Goal: Information Seeking & Learning: Compare options

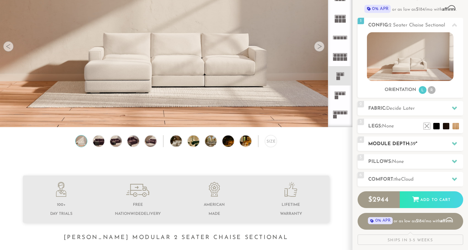
scroll to position [72, 0]
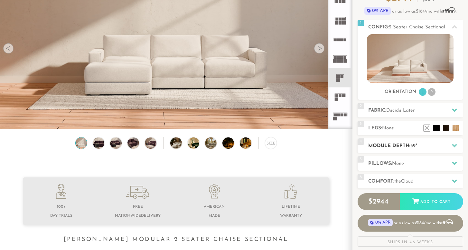
click at [409, 146] on h2 "Module Depth: 39 "" at bounding box center [416, 145] width 95 height 7
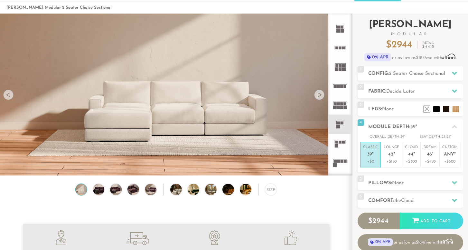
scroll to position [0, 0]
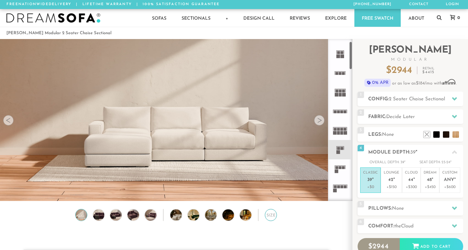
click at [274, 217] on div "Size" at bounding box center [271, 215] width 12 height 12
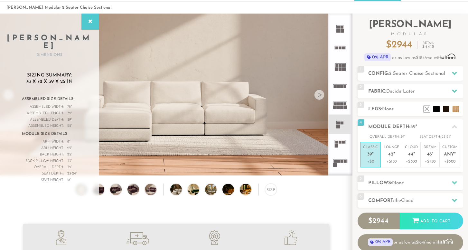
scroll to position [30, 0]
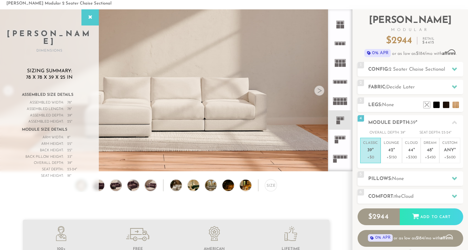
click at [83, 188] on img at bounding box center [81, 185] width 14 height 12
click at [108, 181] on div "Size" at bounding box center [176, 186] width 353 height 15
click at [341, 41] on icon at bounding box center [340, 43] width 19 height 19
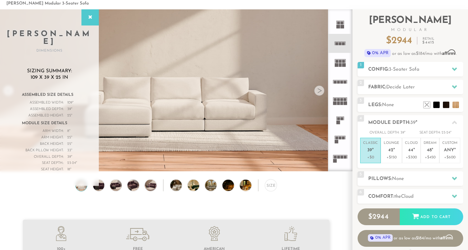
click at [335, 20] on icon at bounding box center [340, 23] width 19 height 19
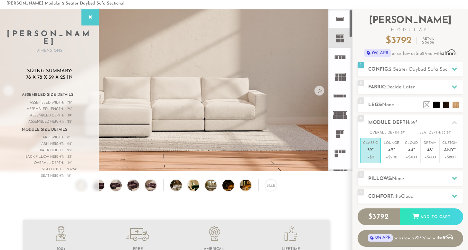
click at [341, 23] on icon at bounding box center [340, 18] width 19 height 19
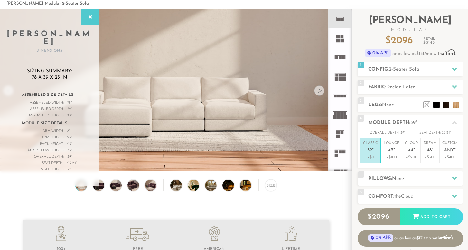
click at [340, 37] on icon at bounding box center [340, 37] width 19 height 19
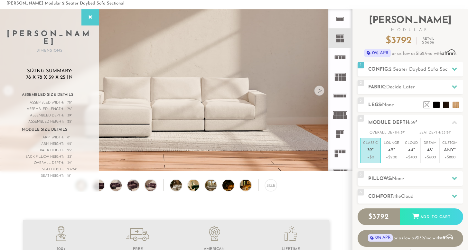
scroll to position [1, 0]
click at [342, 133] on icon at bounding box center [340, 132] width 19 height 19
click at [338, 130] on icon at bounding box center [340, 132] width 19 height 19
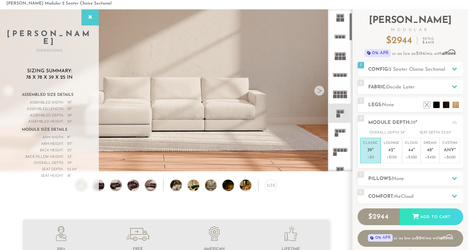
scroll to position [18, 0]
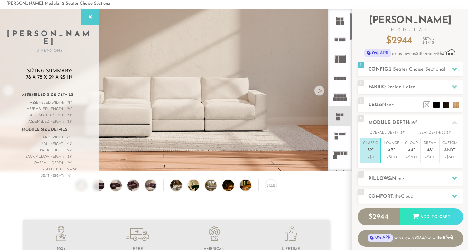
click at [339, 138] on icon at bounding box center [340, 135] width 19 height 19
click at [336, 116] on icon at bounding box center [340, 115] width 19 height 19
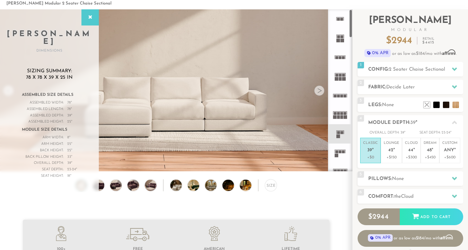
click at [339, 36] on rect at bounding box center [338, 36] width 3 height 3
